Goal: Task Accomplishment & Management: Manage account settings

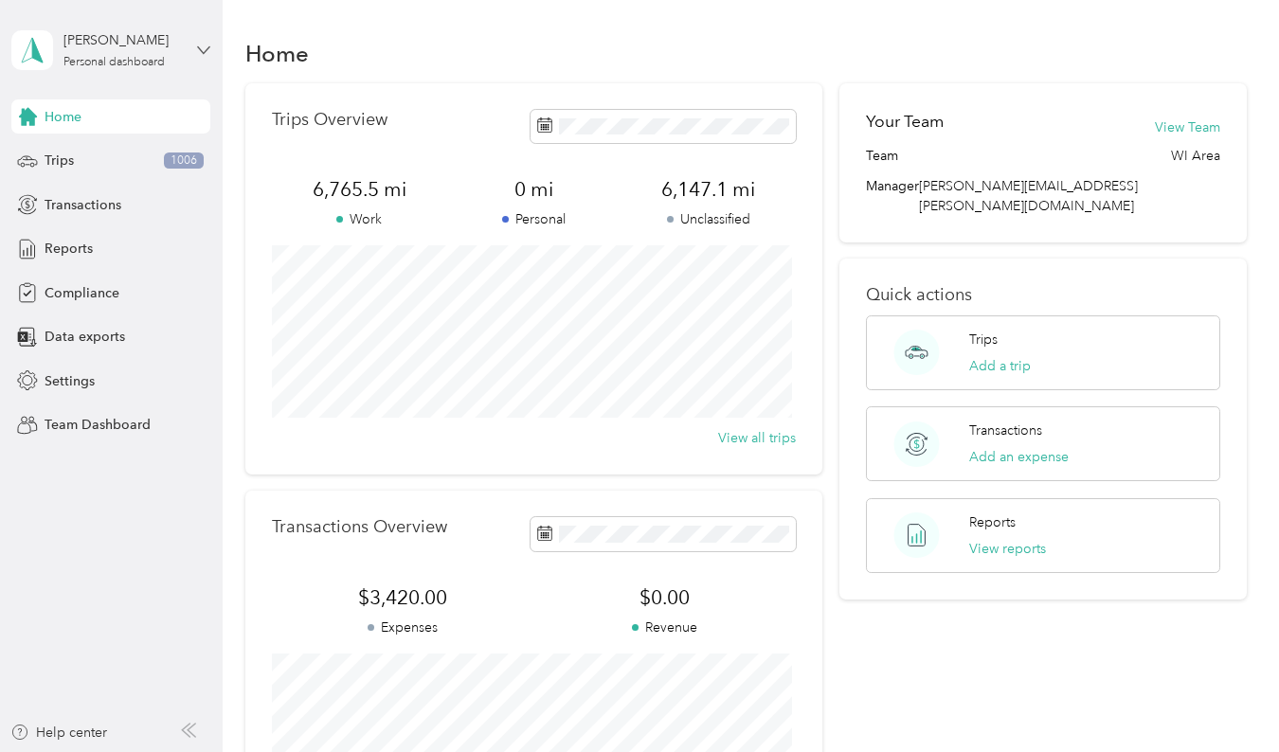
click at [205, 53] on icon at bounding box center [203, 50] width 13 height 13
click at [62, 150] on div "Team dashboard" at bounding box center [78, 156] width 101 height 20
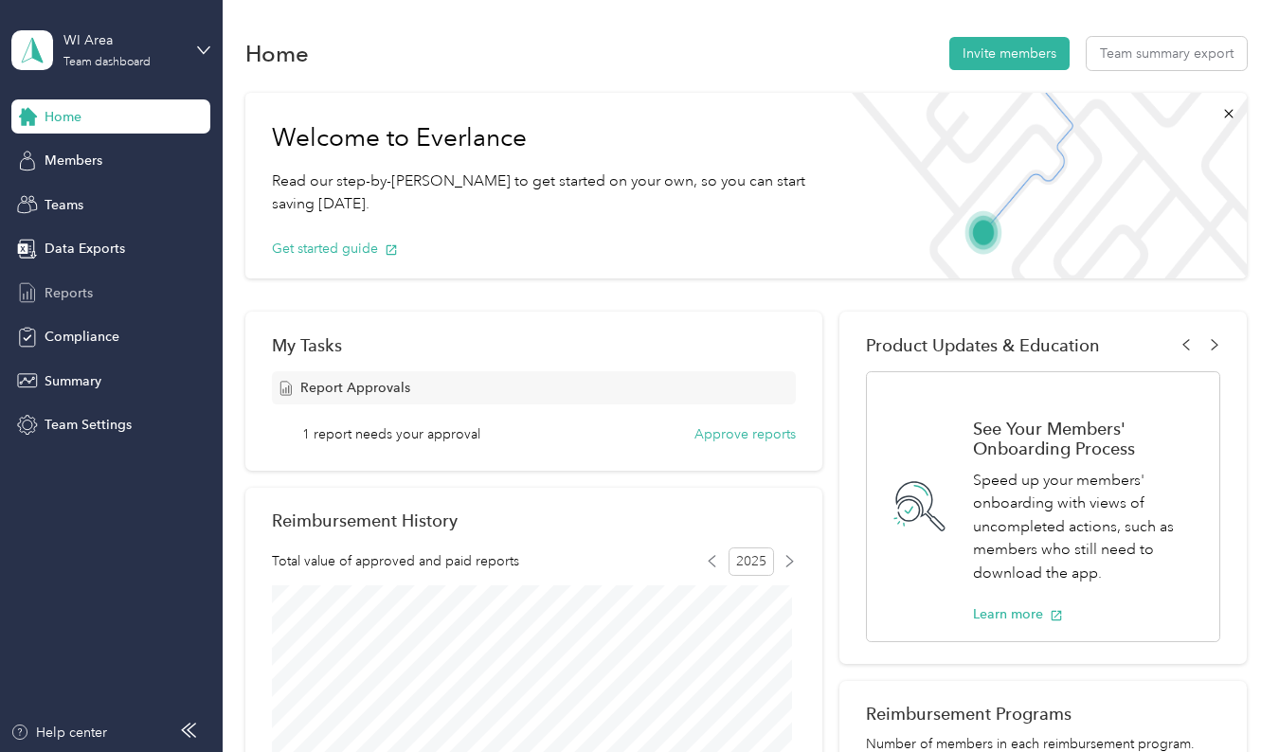
click at [63, 287] on span "Reports" at bounding box center [69, 293] width 48 height 20
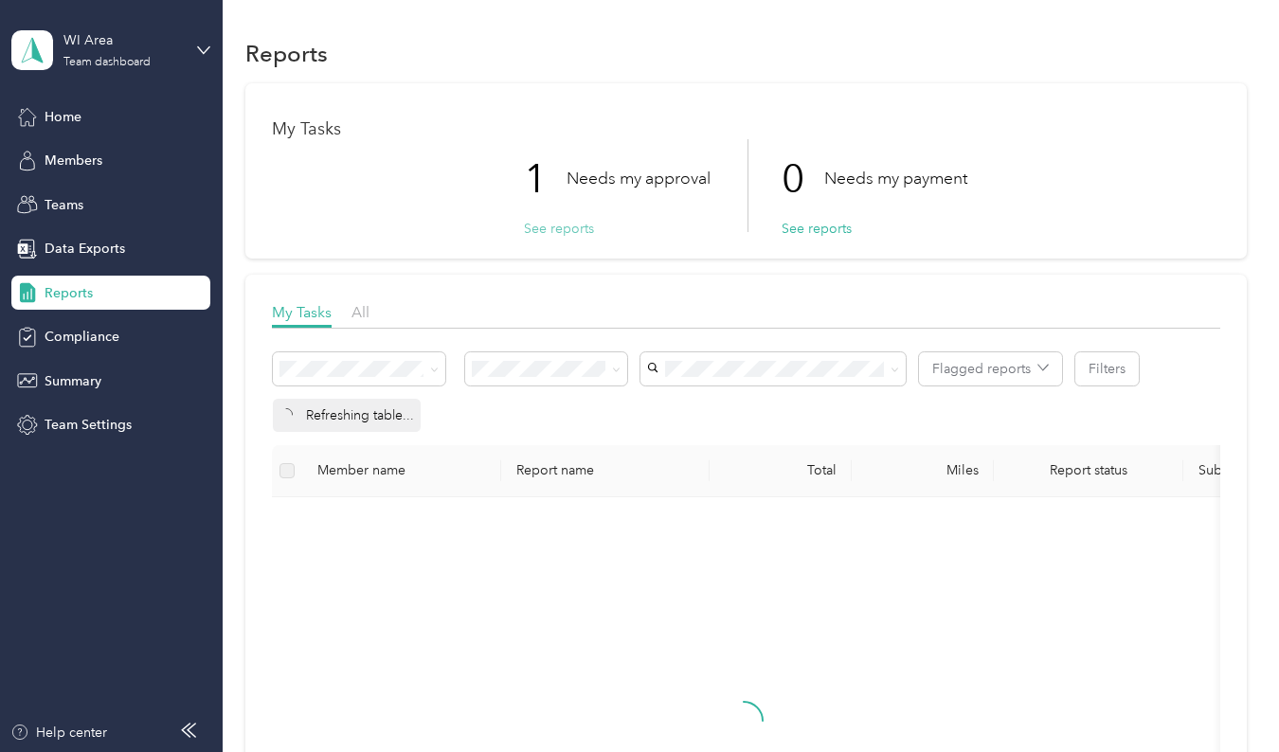
click at [549, 230] on button "See reports" at bounding box center [559, 229] width 70 height 20
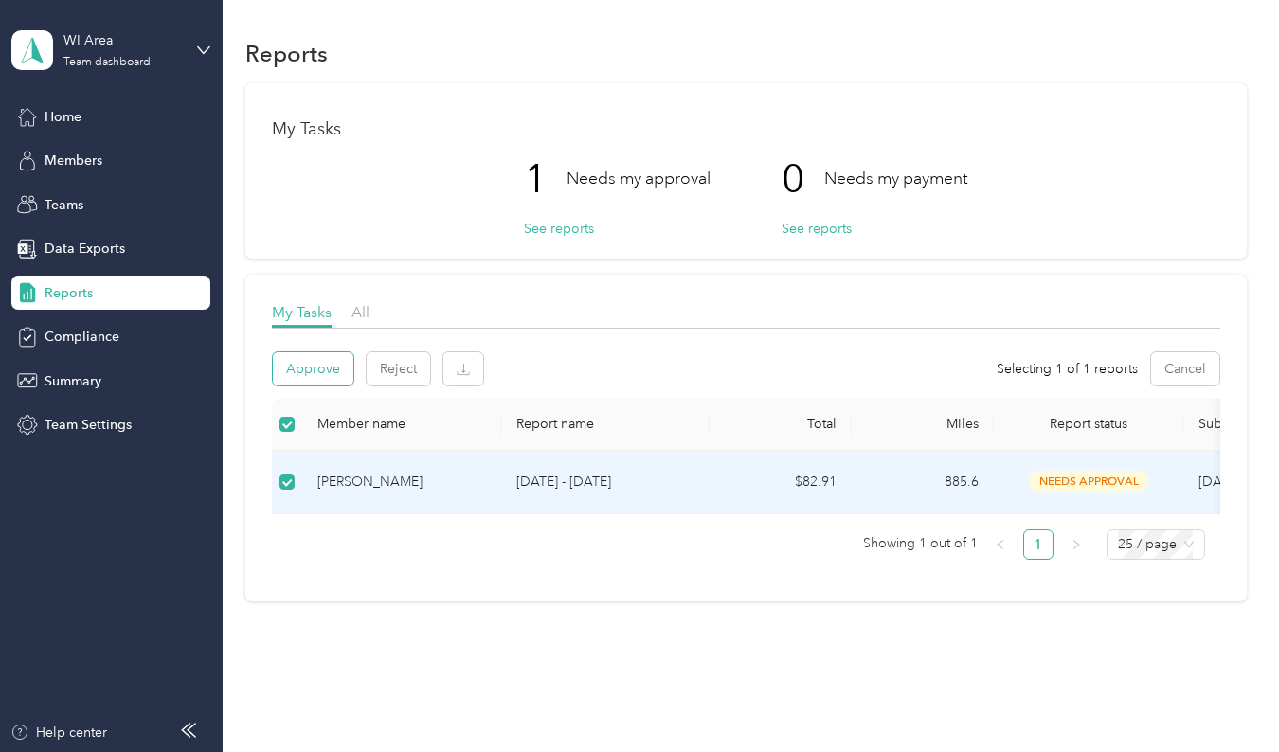
click at [319, 373] on button "Approve" at bounding box center [313, 368] width 81 height 33
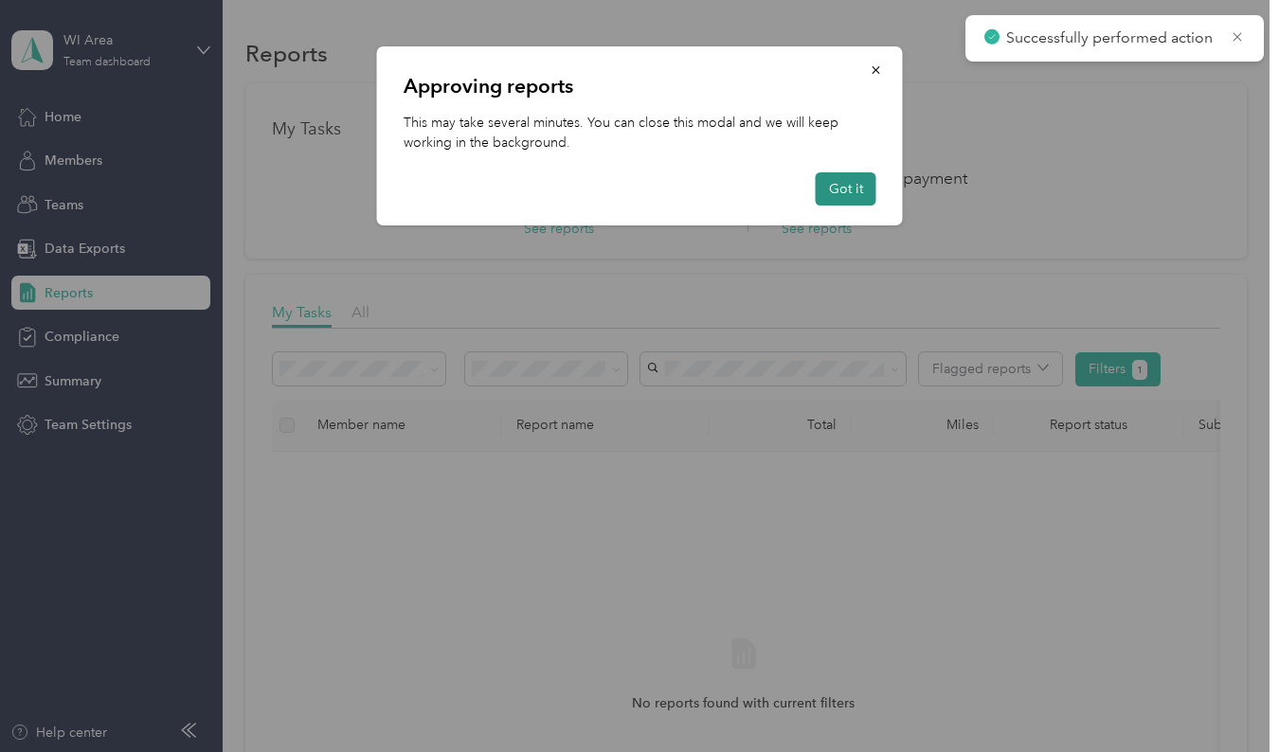
click at [866, 188] on button "Got it" at bounding box center [846, 188] width 61 height 33
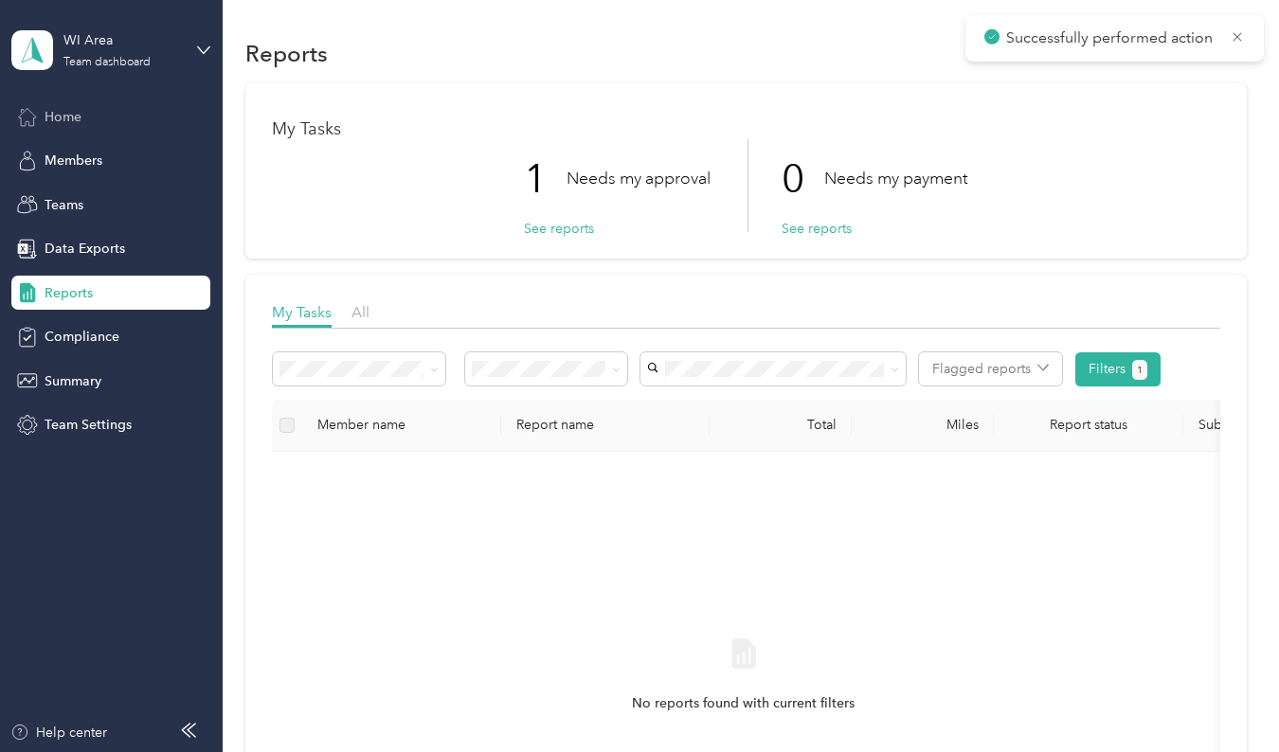
click at [83, 105] on div "Home" at bounding box center [110, 116] width 199 height 34
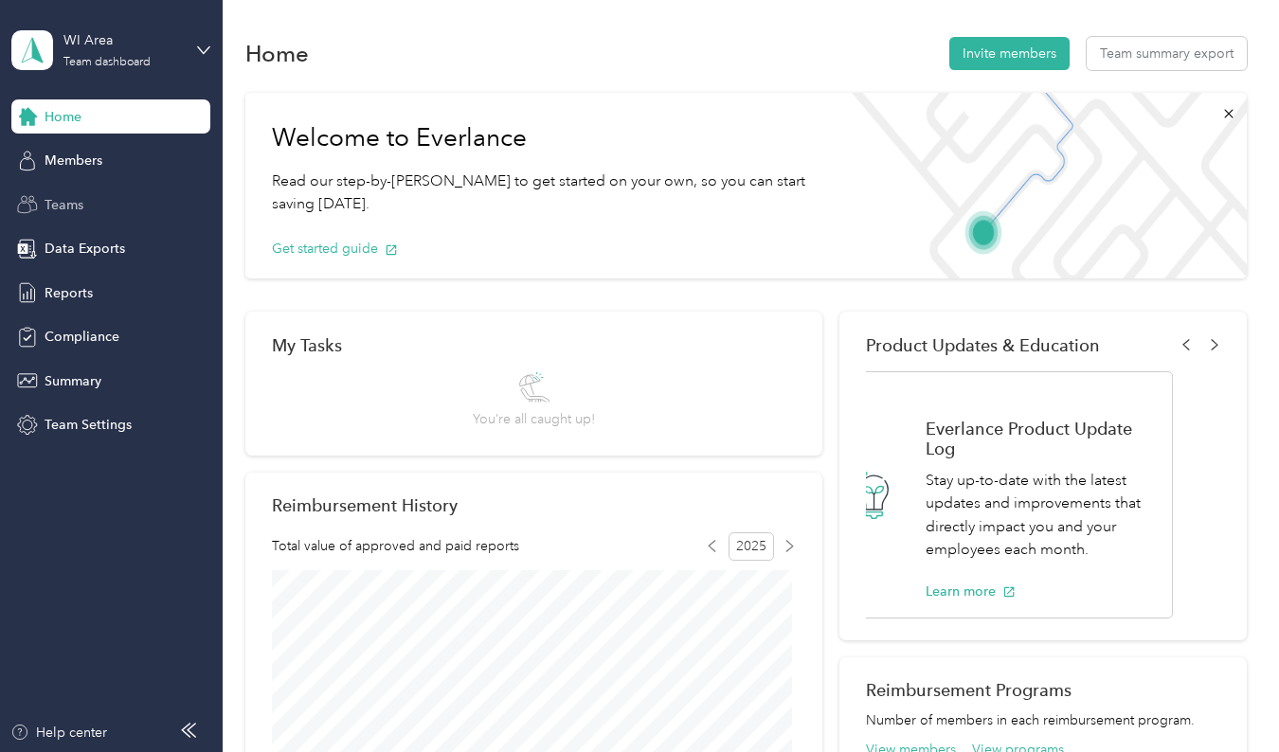
click at [54, 198] on span "Teams" at bounding box center [64, 205] width 39 height 20
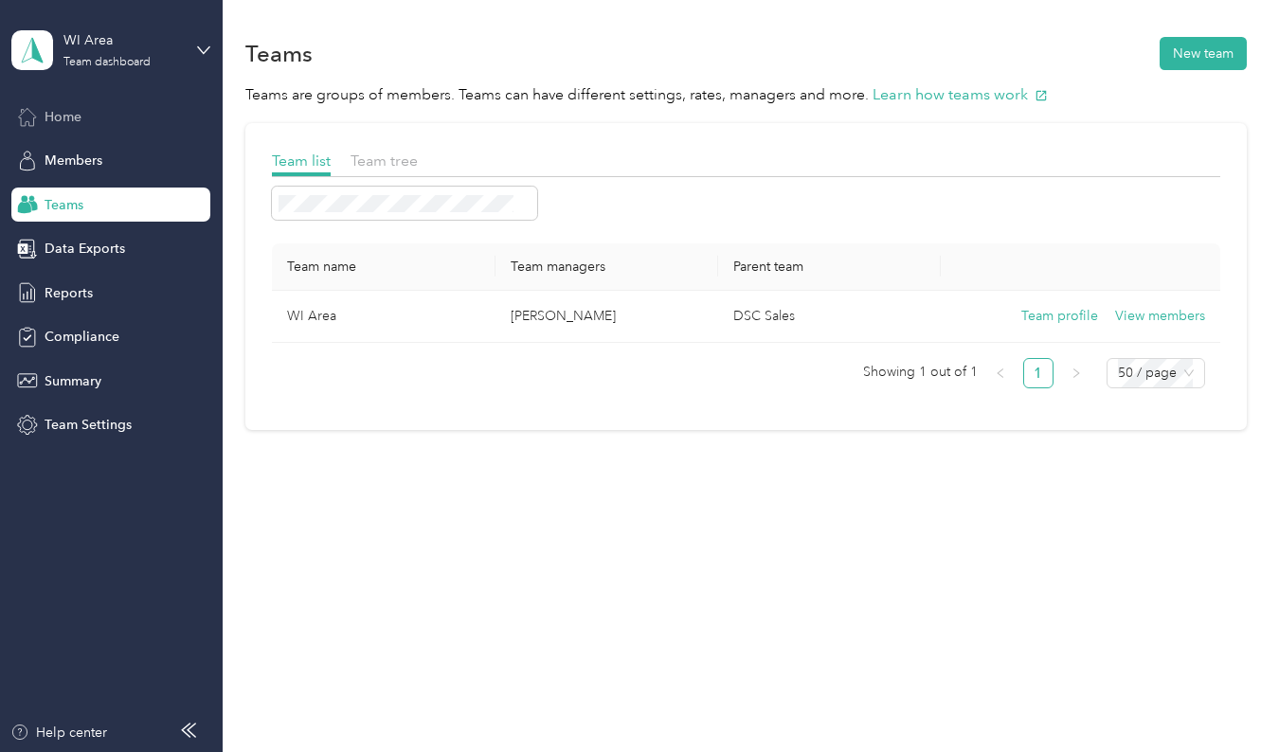
click at [71, 125] on span "Home" at bounding box center [63, 117] width 37 height 20
